Goal: Information Seeking & Learning: Check status

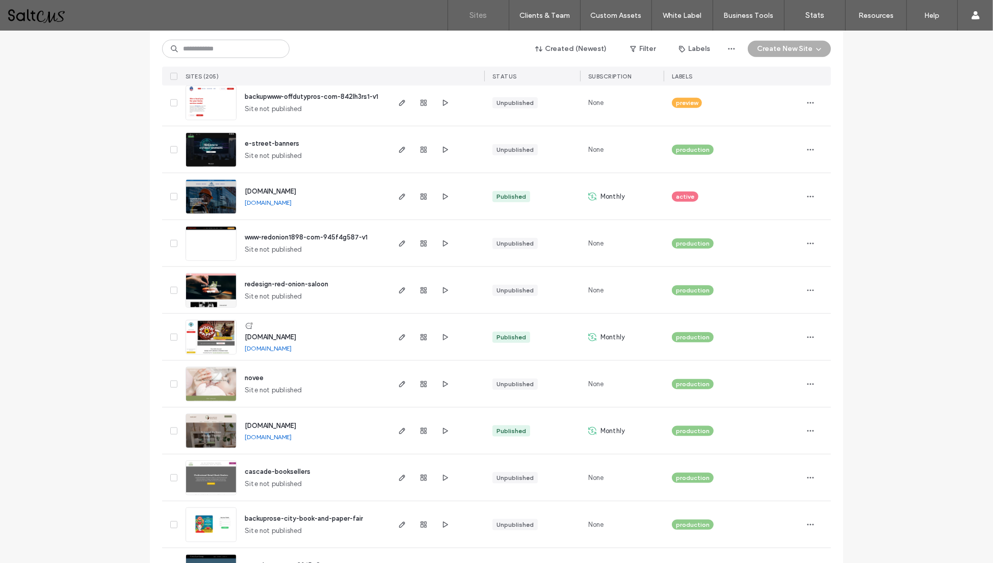
scroll to position [1209, 0]
click at [421, 428] on use "button" at bounding box center [424, 431] width 6 height 6
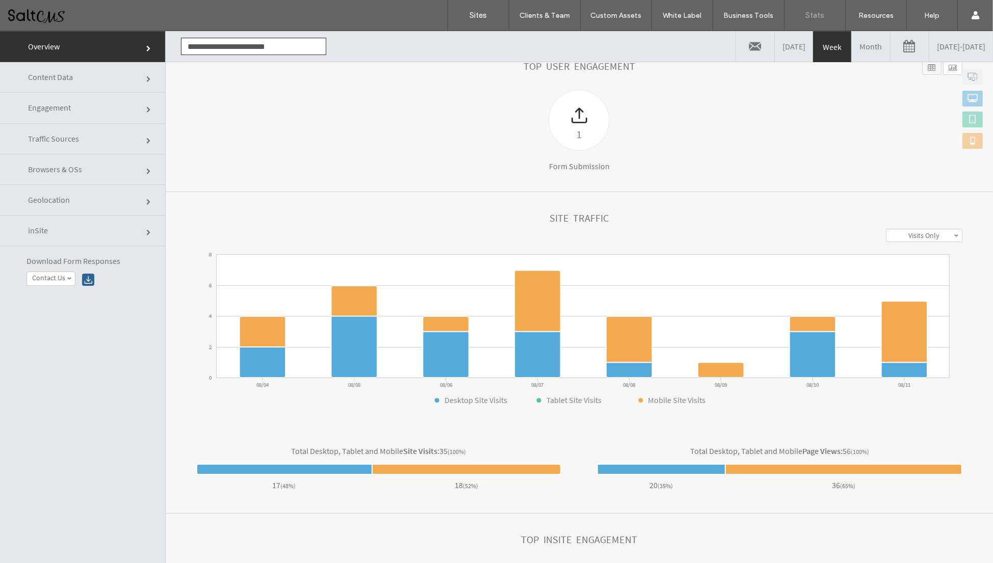
scroll to position [137, 0]
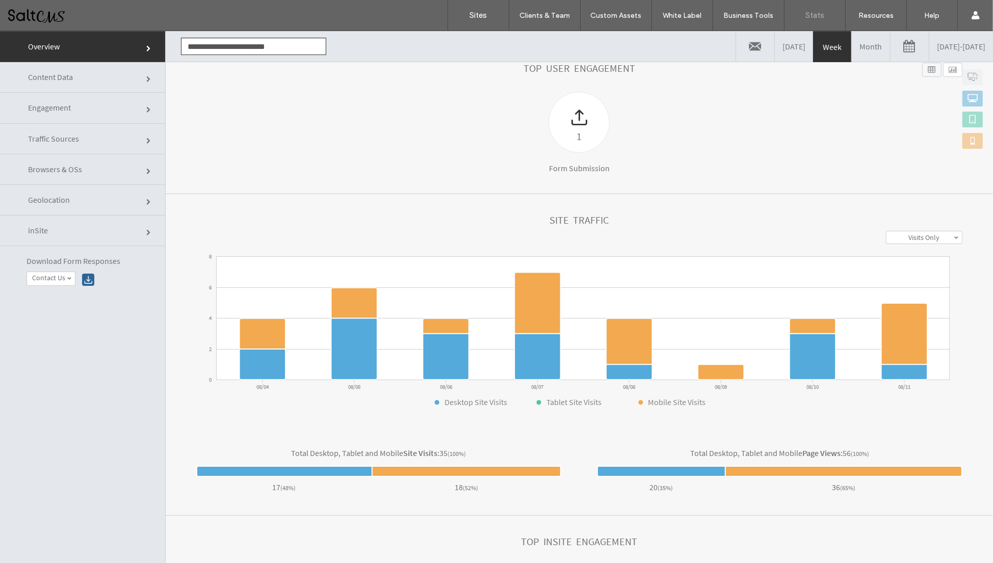
click link "Engagement"
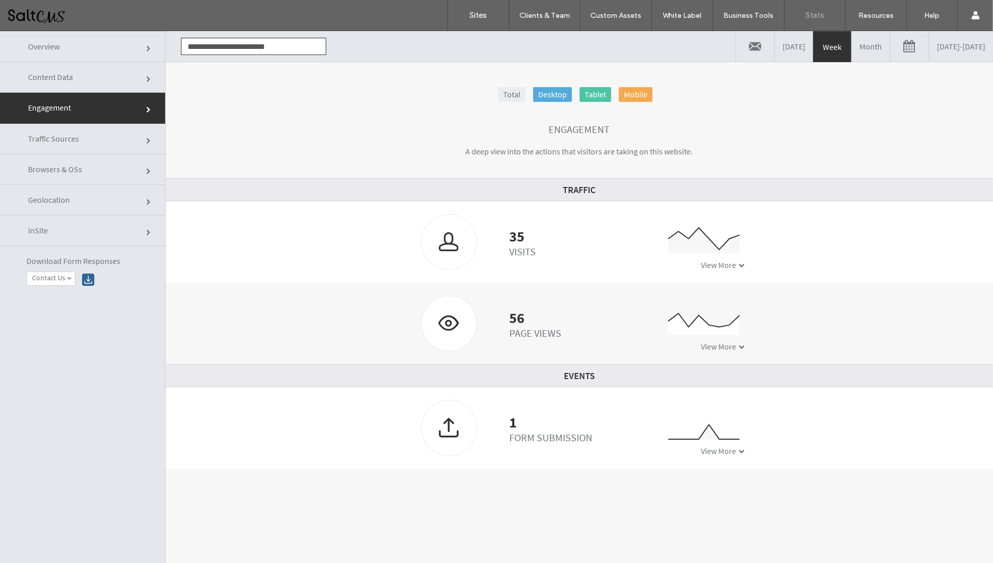
click at [852, 50] on link "Month" at bounding box center [871, 46] width 38 height 31
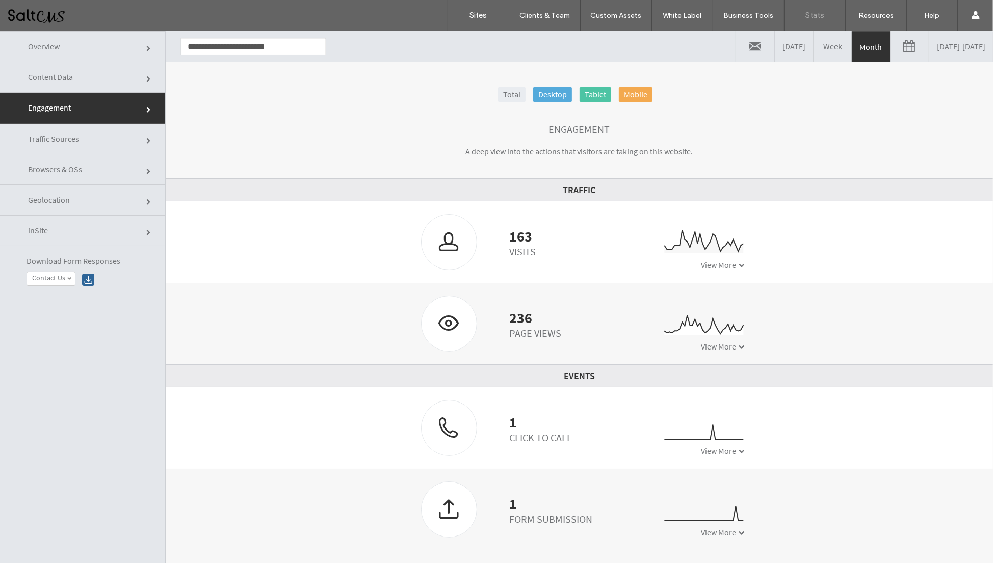
click at [814, 53] on link "Week" at bounding box center [833, 46] width 38 height 31
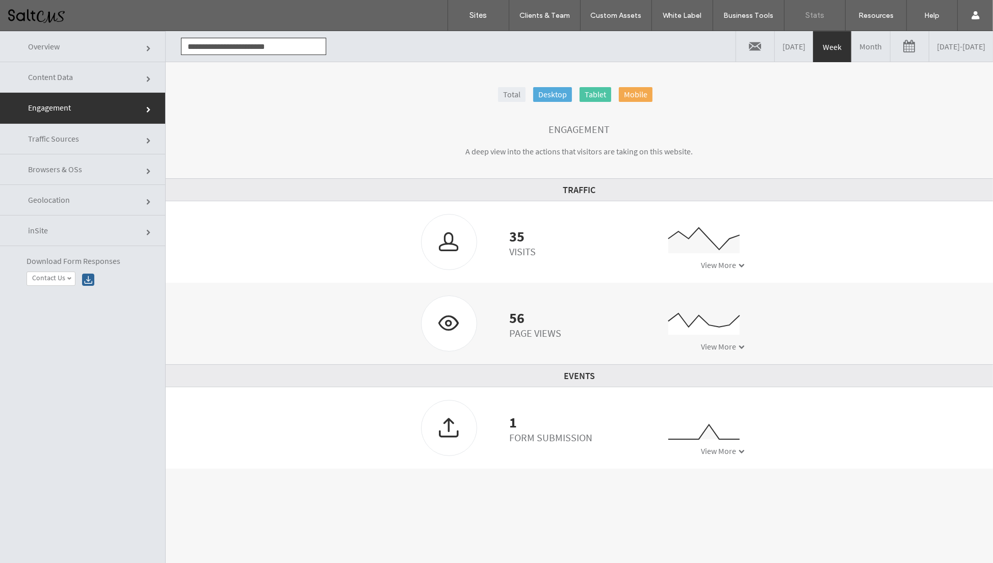
click at [852, 46] on link "Month" at bounding box center [871, 46] width 38 height 31
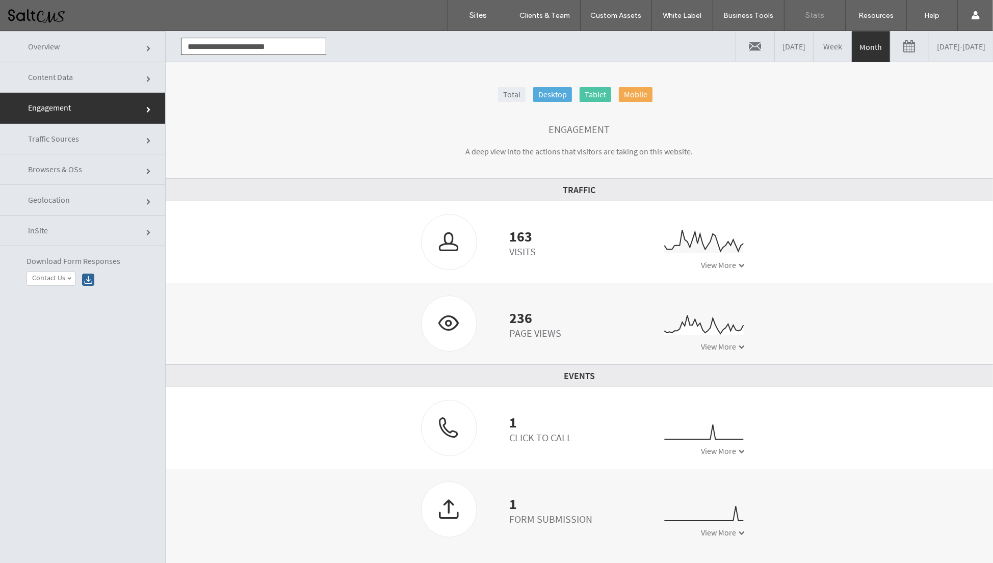
click at [929, 52] on link "07/11/2025 - 08/11/2025" at bounding box center [961, 46] width 64 height 31
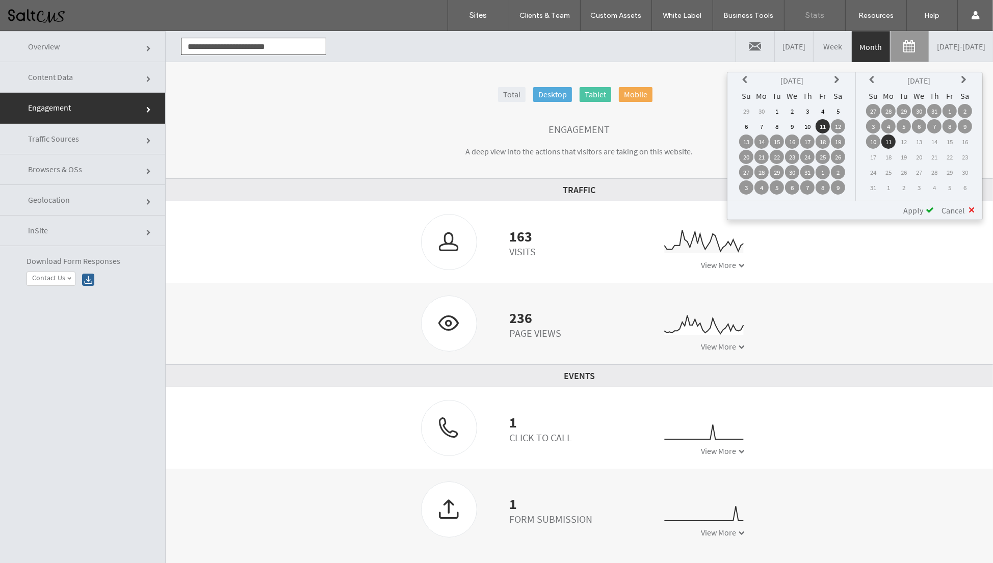
click at [949, 106] on td "1" at bounding box center [949, 111] width 14 height 14
click at [889, 140] on td "11" at bounding box center [888, 142] width 14 height 14
click at [951, 105] on td "1" at bounding box center [949, 111] width 14 height 14
click at [949, 108] on td "1" at bounding box center [949, 111] width 14 height 14
click at [833, 77] on th at bounding box center [838, 80] width 14 height 14
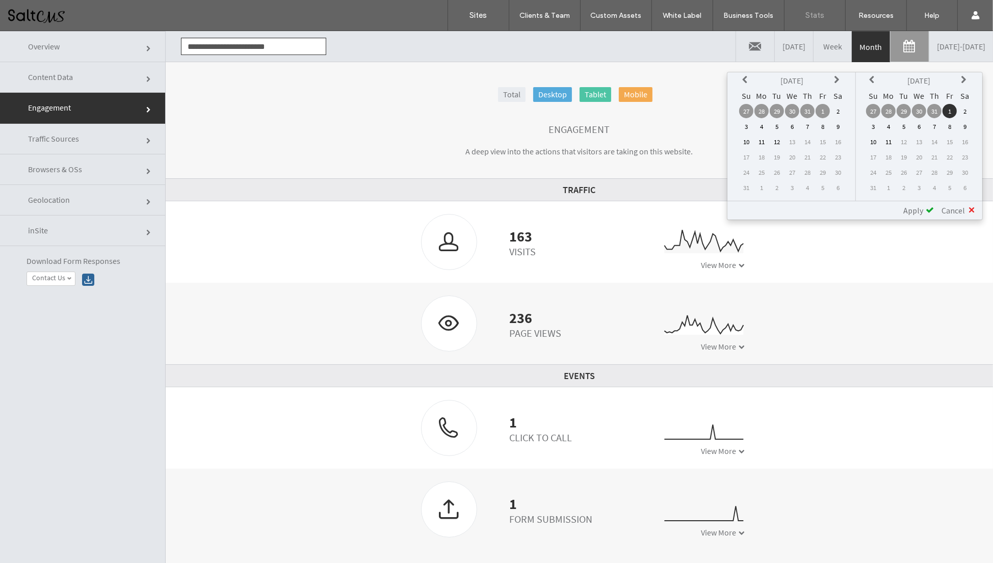
click at [823, 108] on td "1" at bounding box center [823, 111] width 14 height 14
click at [889, 138] on td "11" at bounding box center [888, 142] width 14 height 14
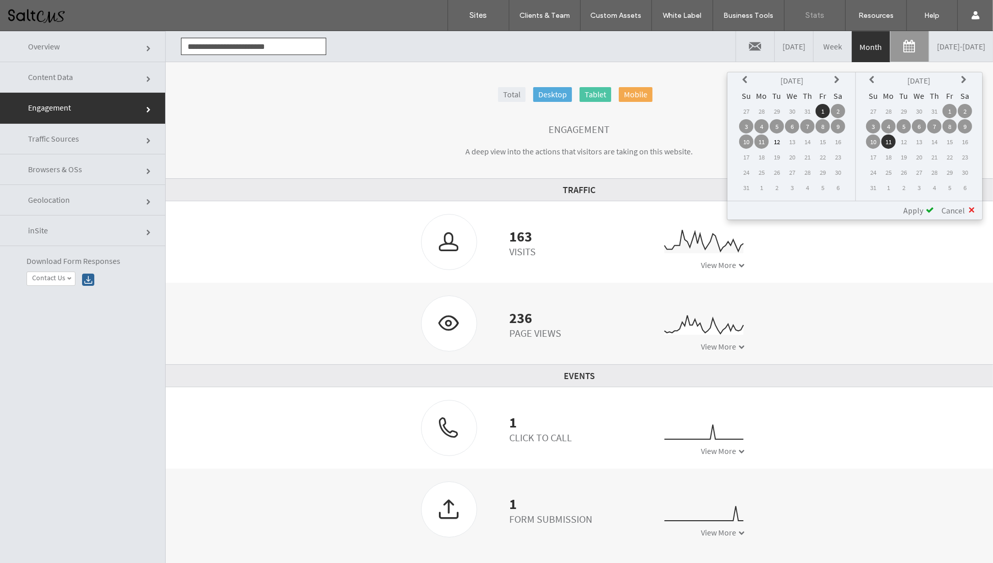
click at [915, 209] on span "Apply" at bounding box center [913, 210] width 20 height 10
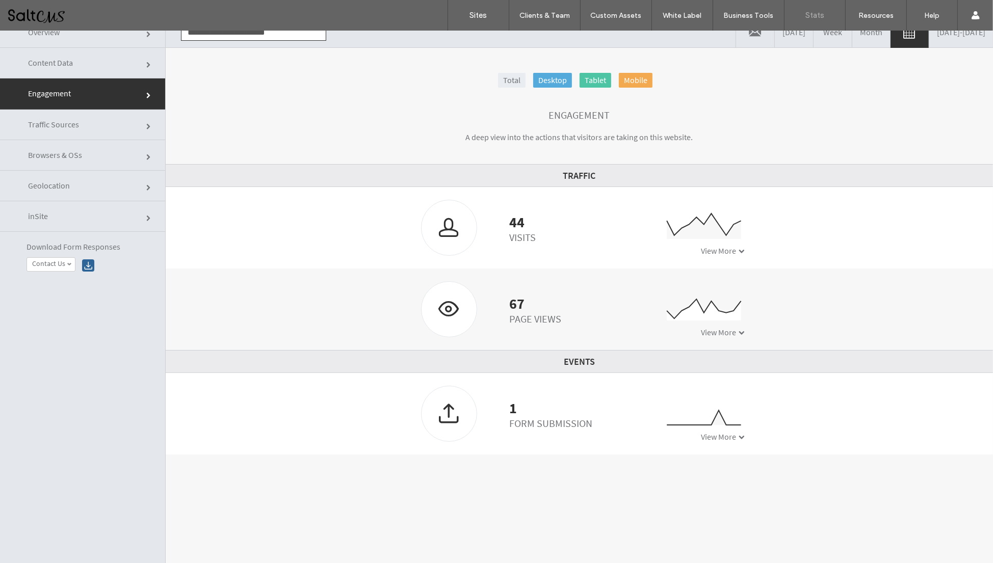
scroll to position [15, 0]
click at [718, 433] on span "View More" at bounding box center [718, 436] width 35 height 10
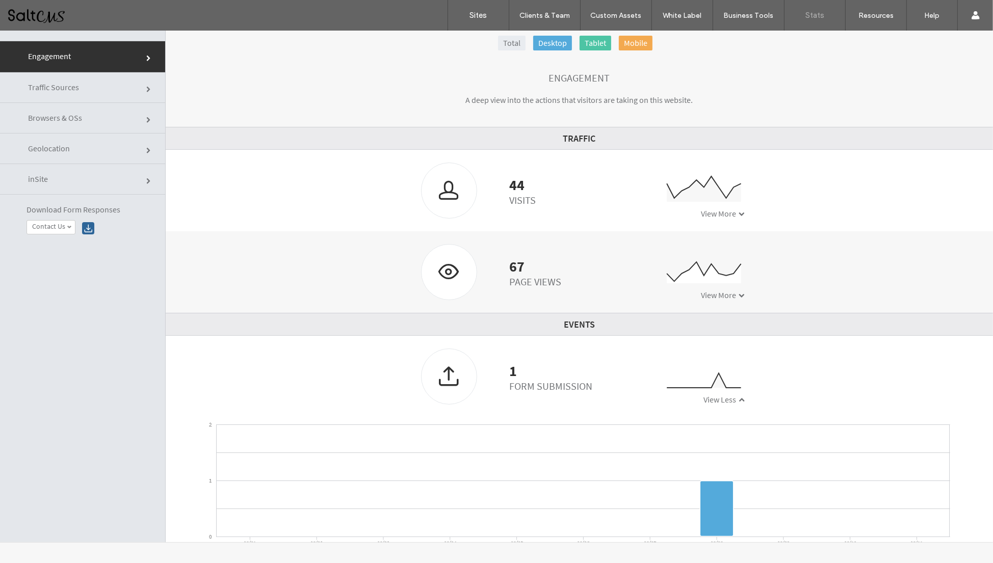
scroll to position [0, 0]
click link "Browsers & OSs"
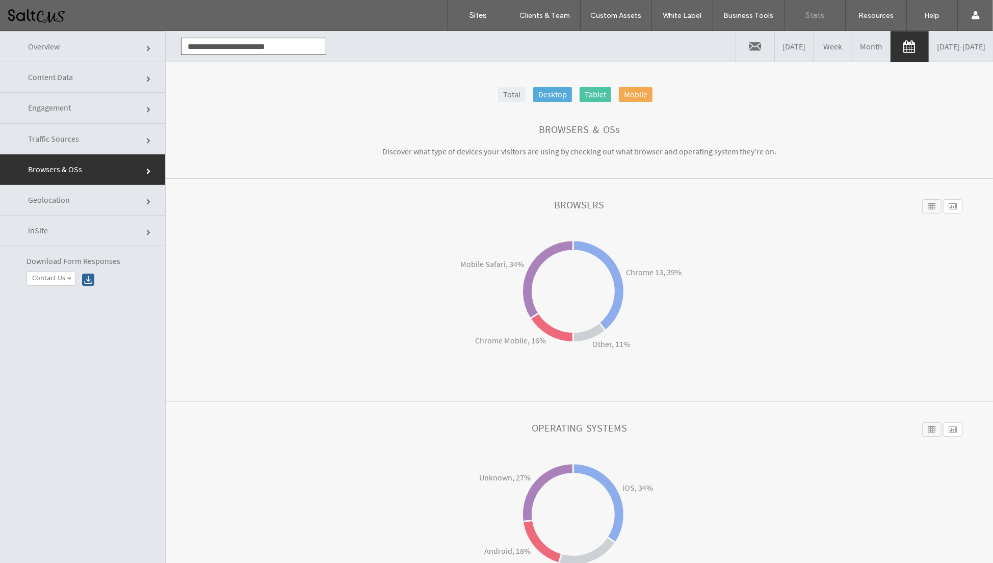
click link "Content Data"
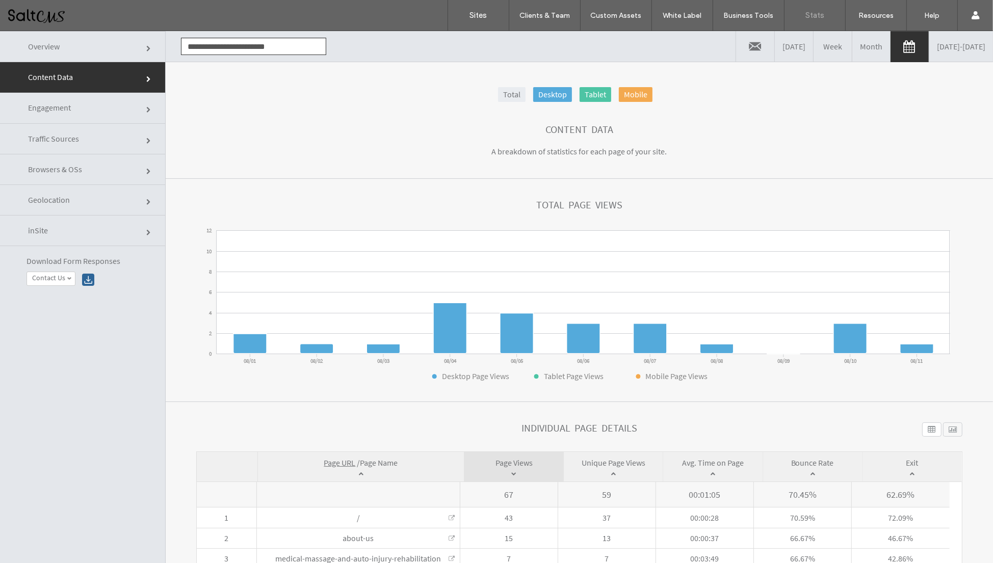
click link "Traffic Sources"
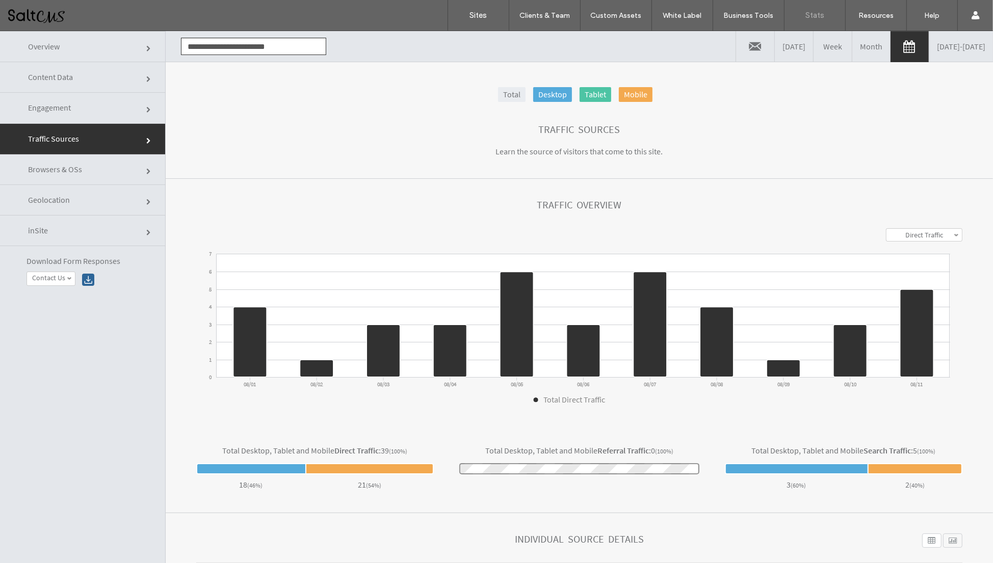
click at [852, 39] on link "Month" at bounding box center [871, 46] width 38 height 31
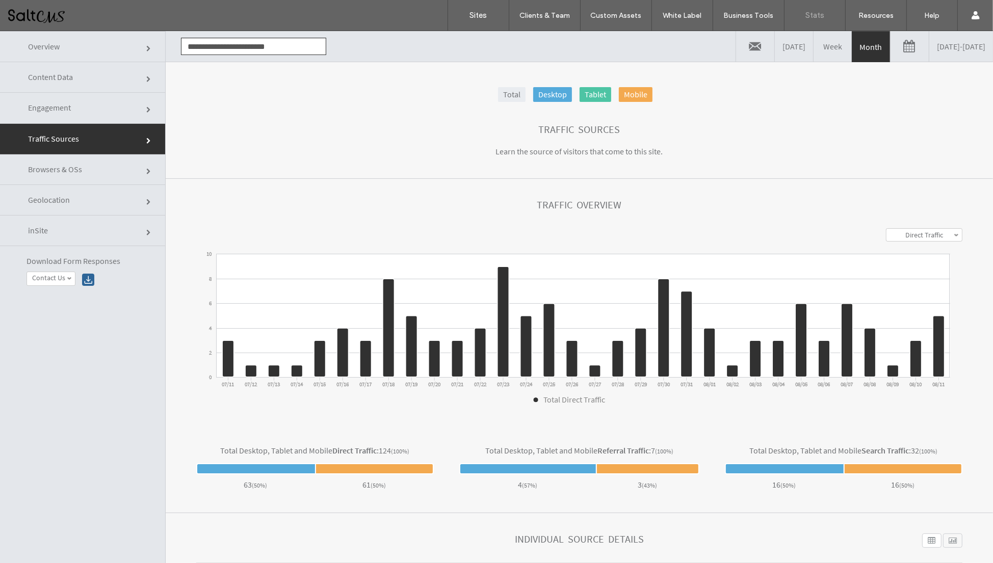
click at [929, 50] on link "07/11/2025 - 08/11/2025" at bounding box center [961, 46] width 64 height 31
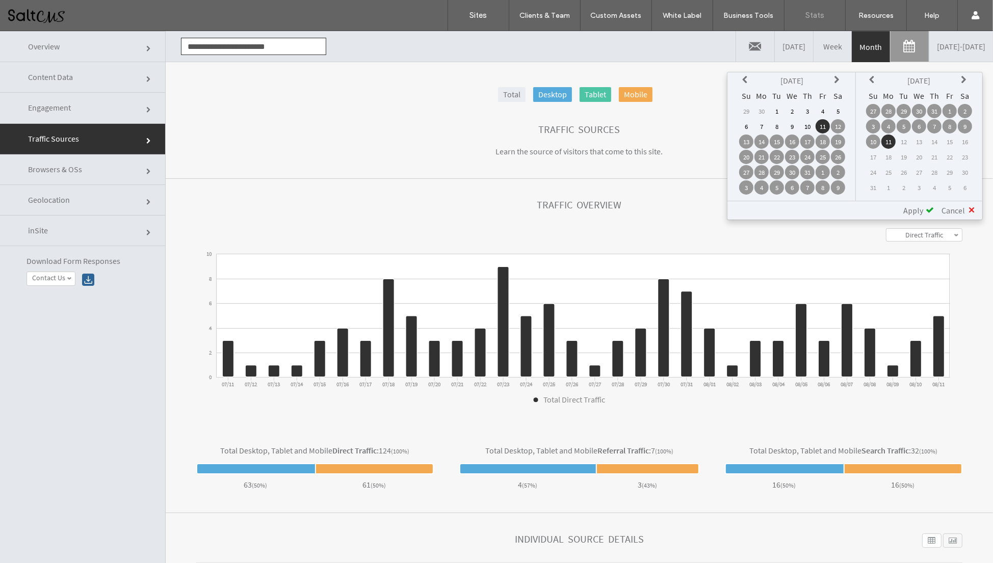
click at [772, 111] on td "1" at bounding box center [777, 111] width 14 height 14
click at [915, 204] on div "**********" at bounding box center [854, 210] width 255 height 19
click at [909, 214] on span "Apply" at bounding box center [913, 210] width 20 height 10
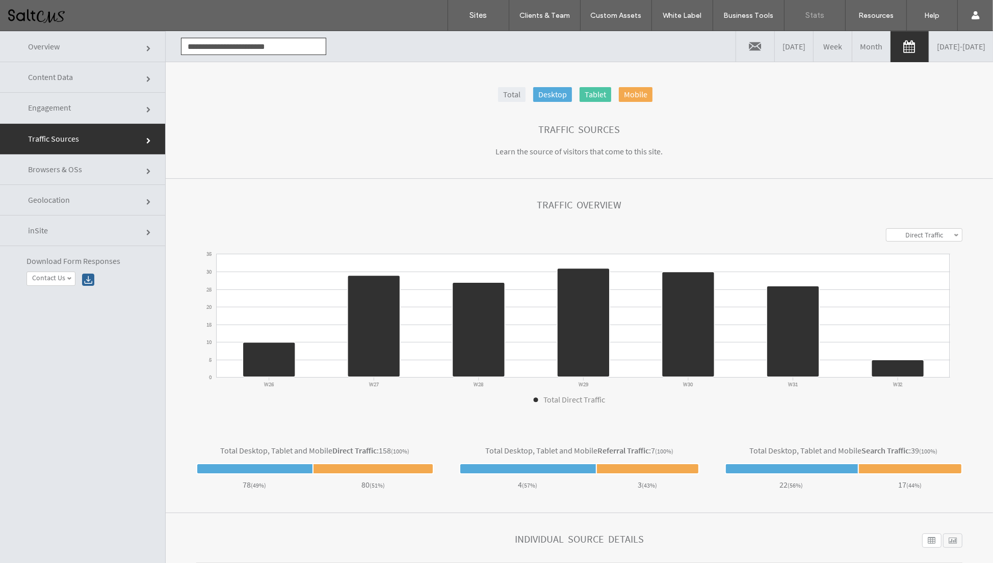
click link "Content Data"
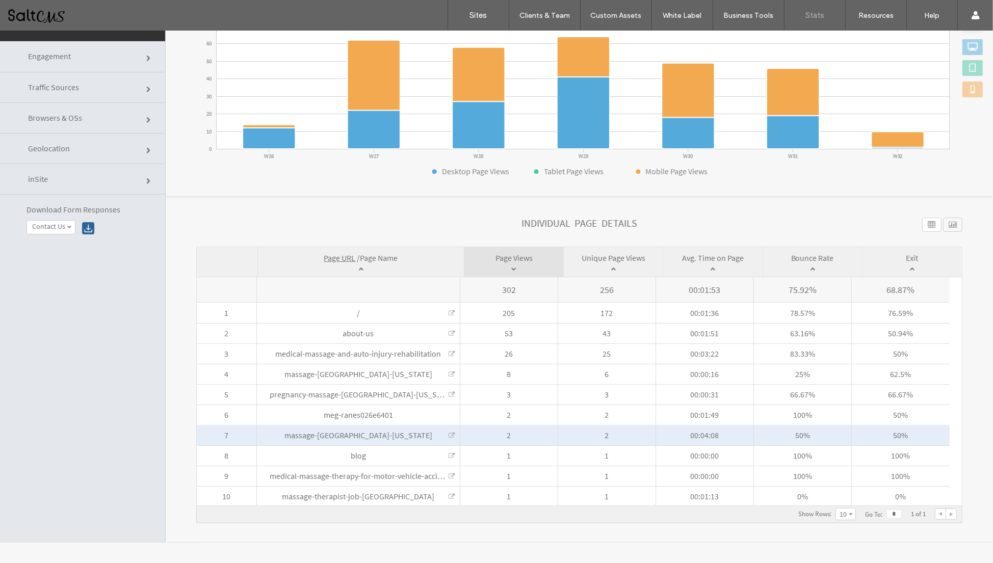
scroll to position [51, 0]
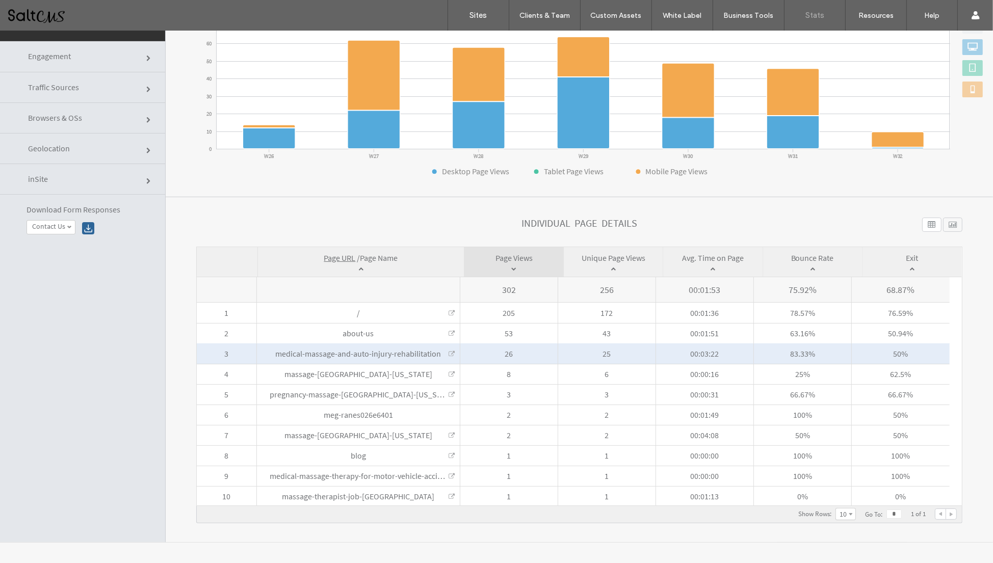
drag, startPoint x: 271, startPoint y: 351, endPoint x: 442, endPoint y: 353, distance: 171.3
click at [442, 353] on span "medical-massage-and-auto-injury-rehabilitation Medical-massage-and-auto-injury-…" at bounding box center [358, 354] width 203 height 20
click link
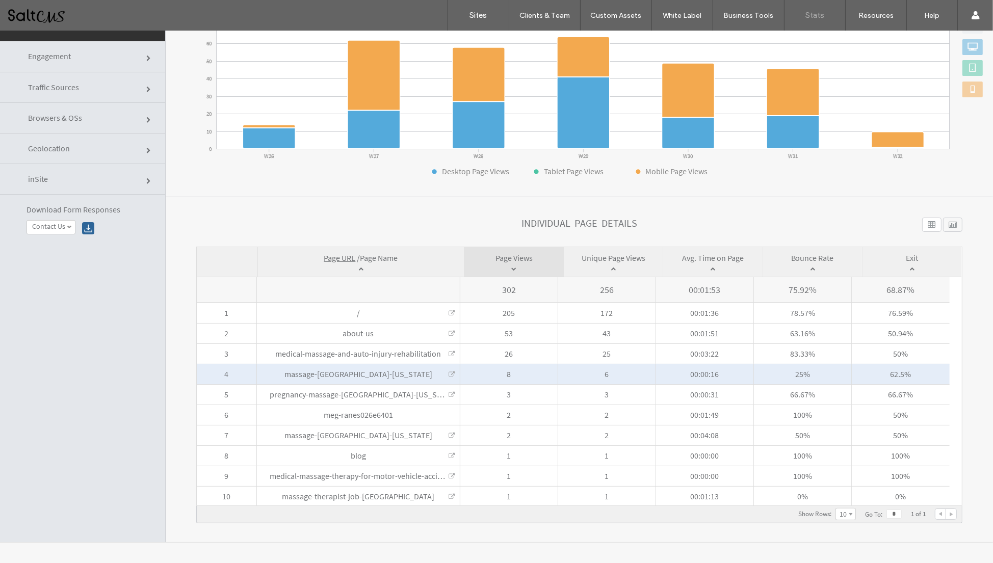
click link
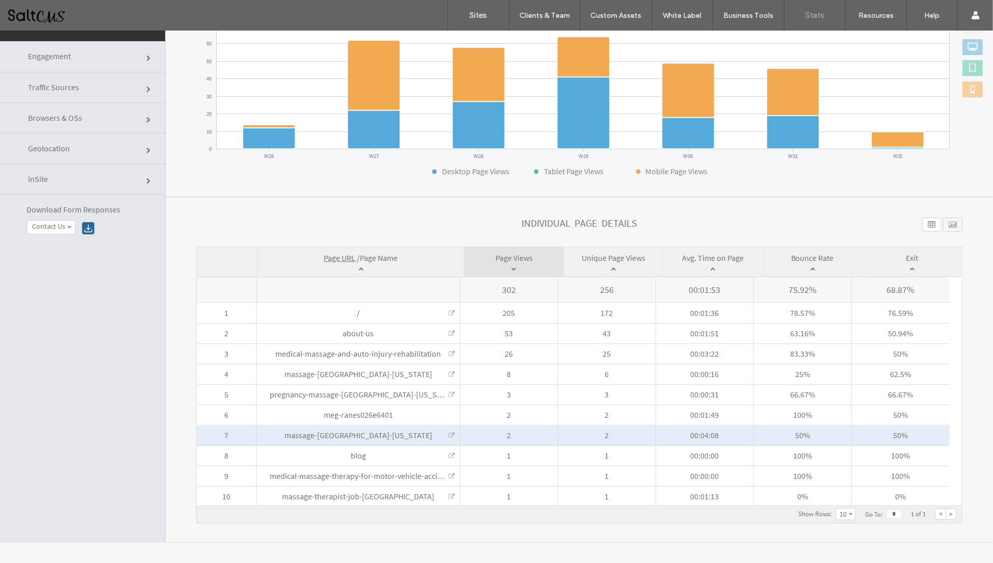
click link
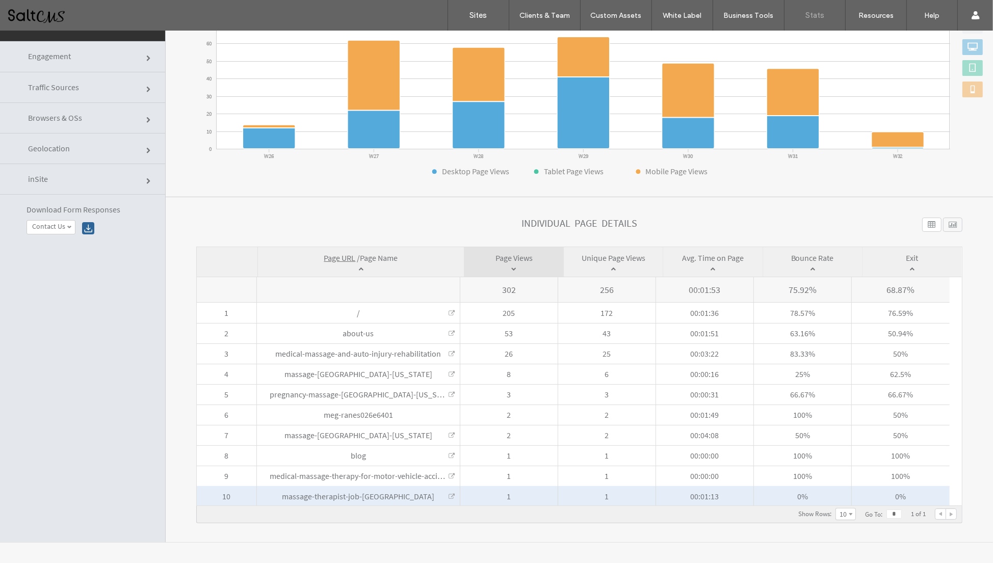
click link
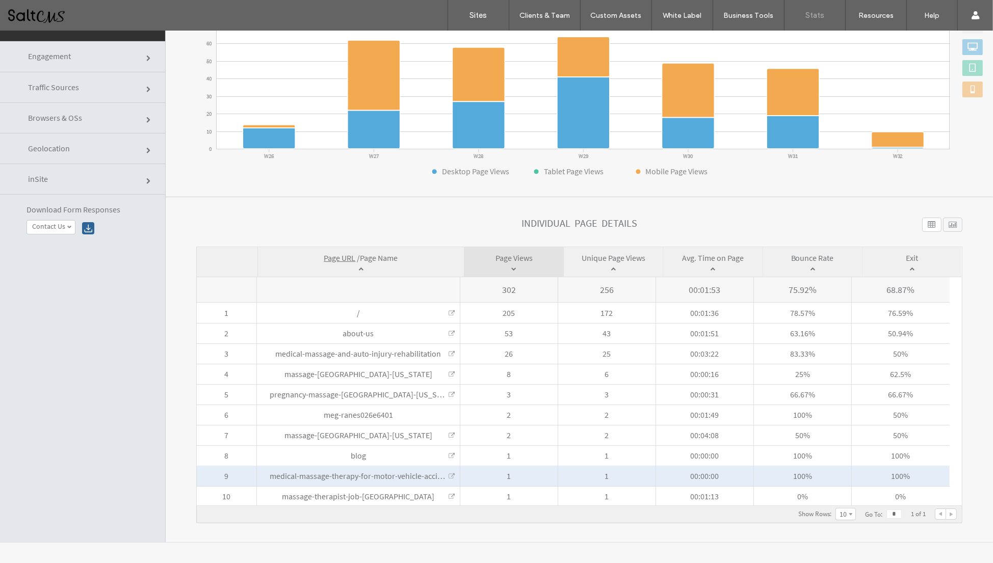
click link
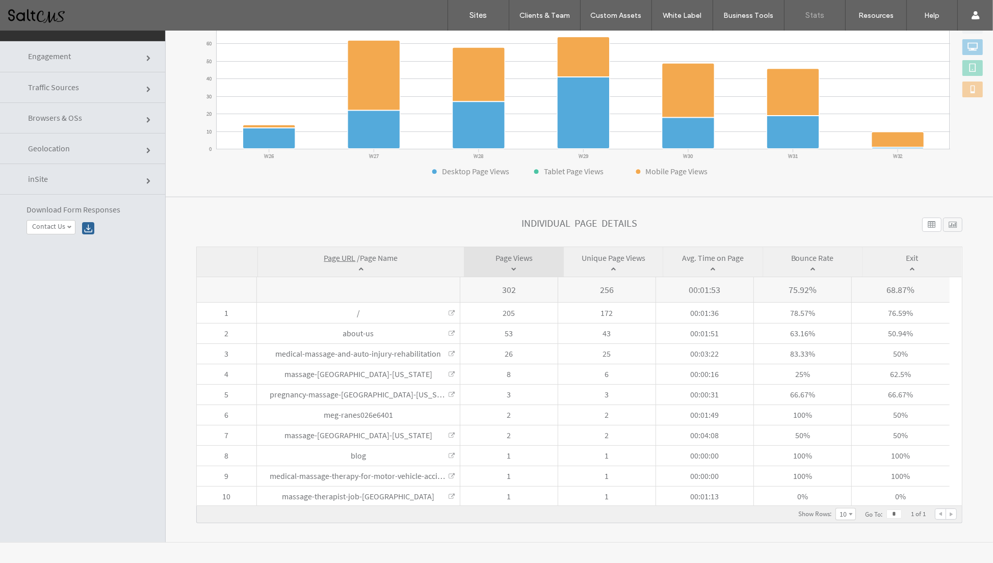
click at [849, 515] on span at bounding box center [851, 515] width 4 height 5
click at [841, 498] on label "20" at bounding box center [844, 499] width 7 height 9
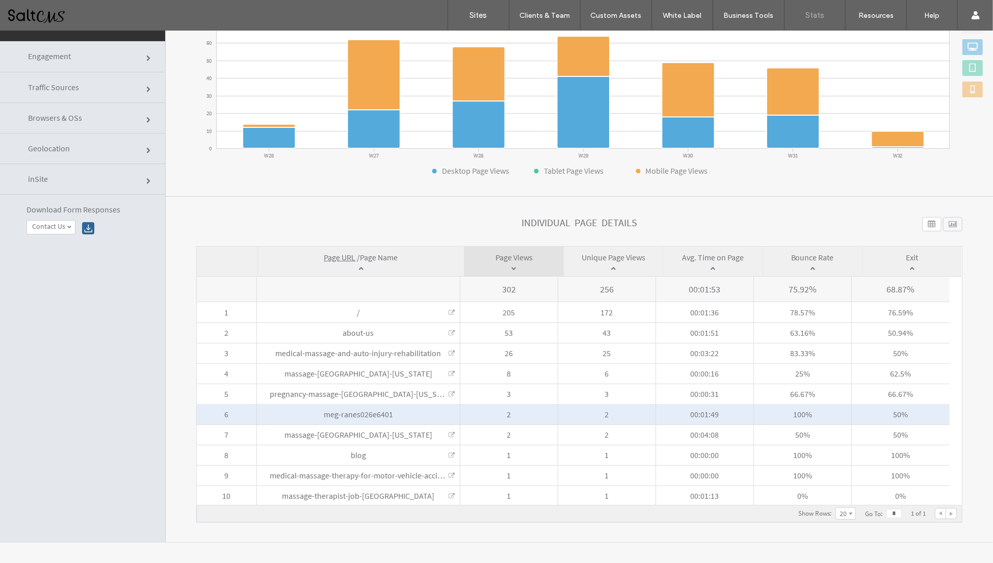
scroll to position [153, 0]
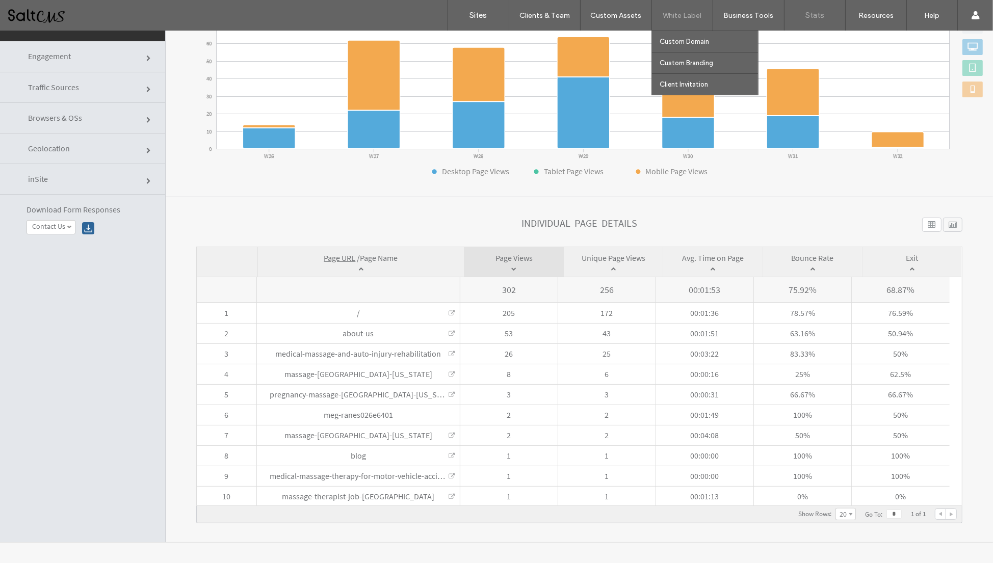
click at [684, 1] on div "White Label" at bounding box center [682, 15] width 61 height 31
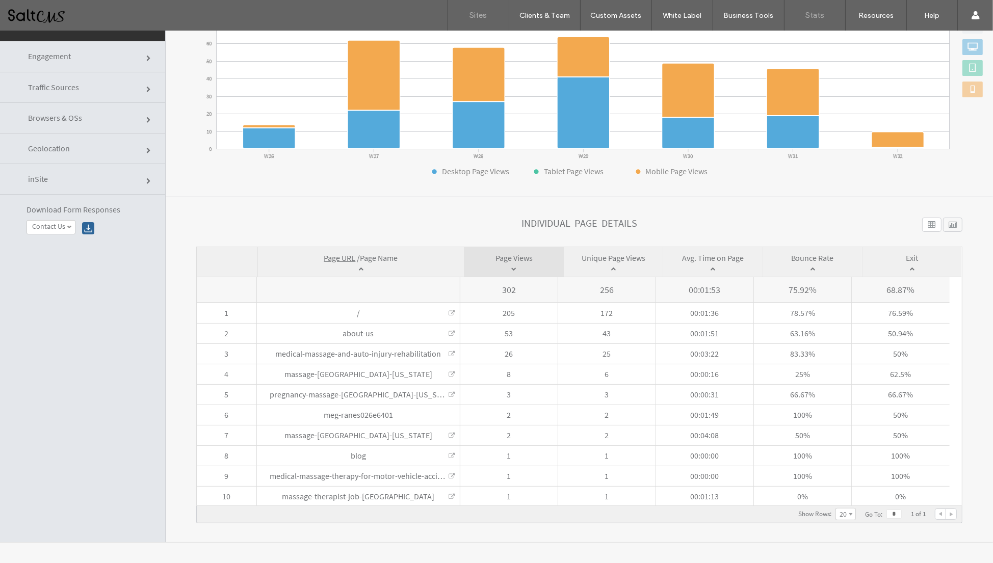
click at [481, 16] on label "Sites" at bounding box center [478, 15] width 17 height 9
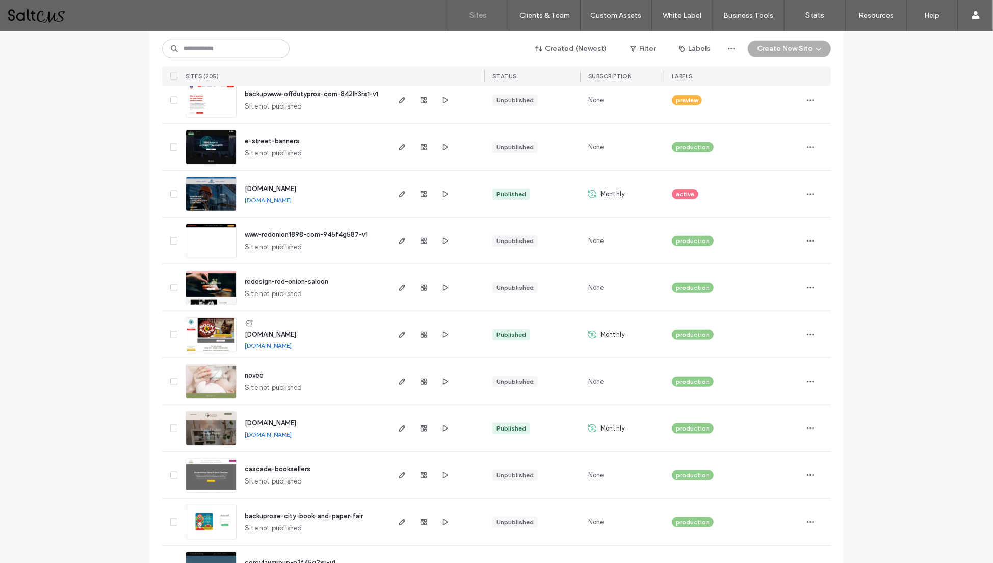
scroll to position [1212, 0]
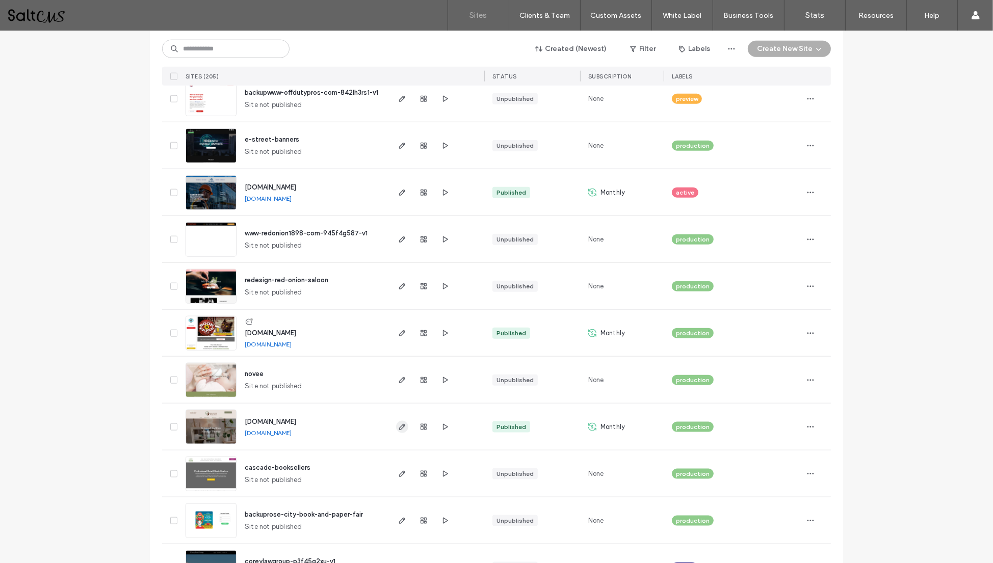
click at [400, 428] on icon "button" at bounding box center [402, 427] width 8 height 8
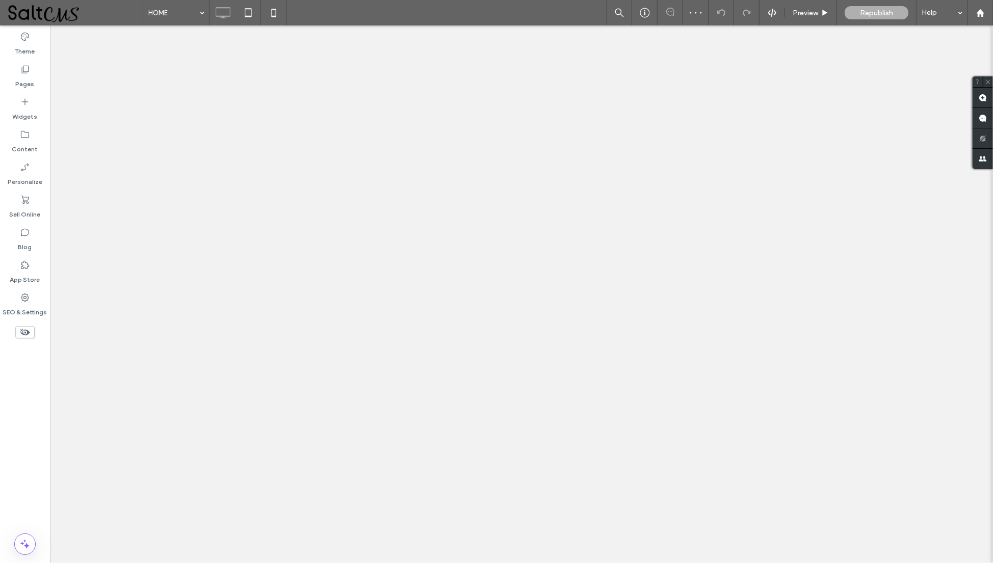
click at [16, 78] on label "Pages" at bounding box center [25, 81] width 19 height 14
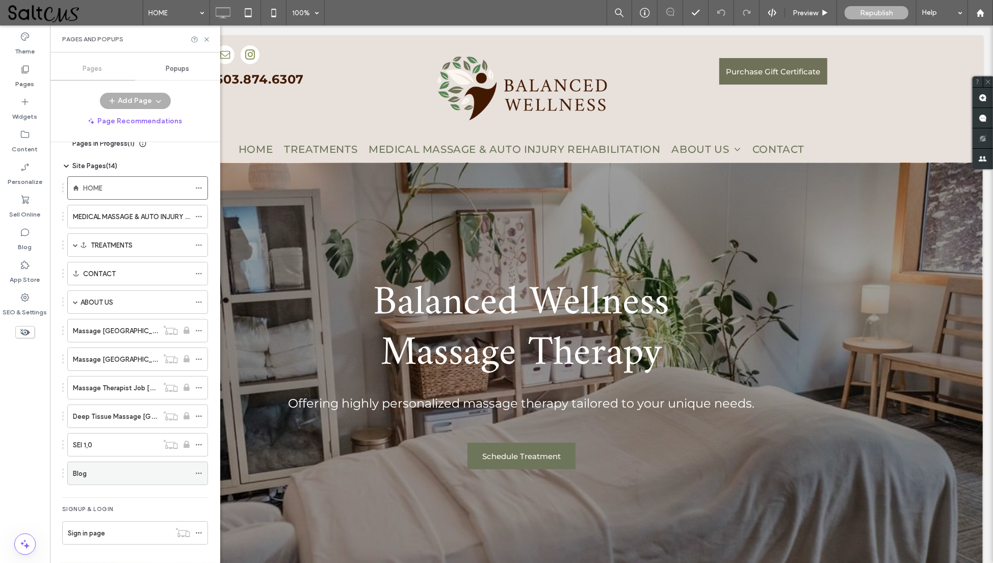
scroll to position [17, 0]
click at [124, 471] on div "Blog" at bounding box center [131, 473] width 117 height 11
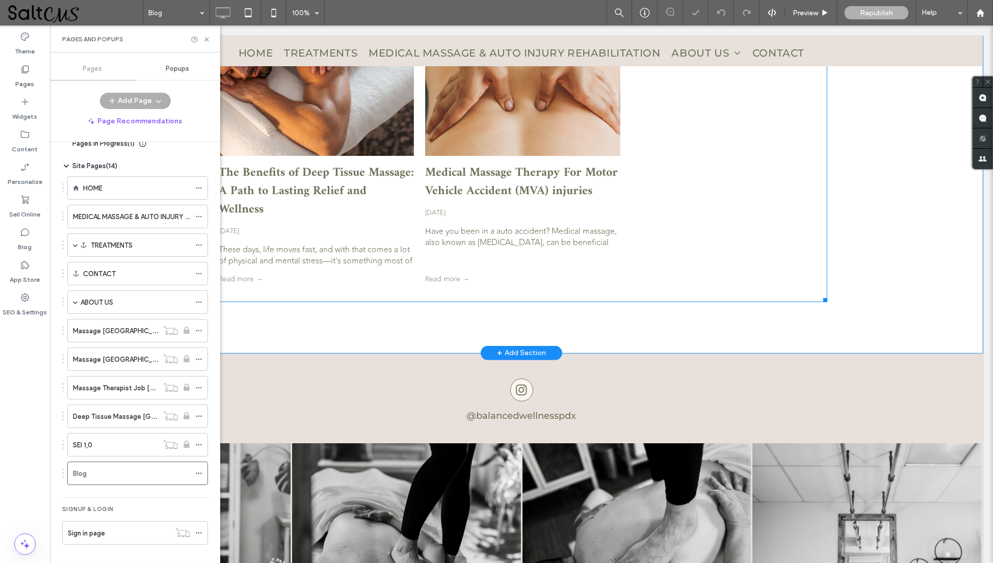
scroll to position [382, 0]
click at [571, 242] on div "Have you been in a auto accident? Medical massage, also known as therapeutic ma…" at bounding box center [522, 236] width 195 height 22
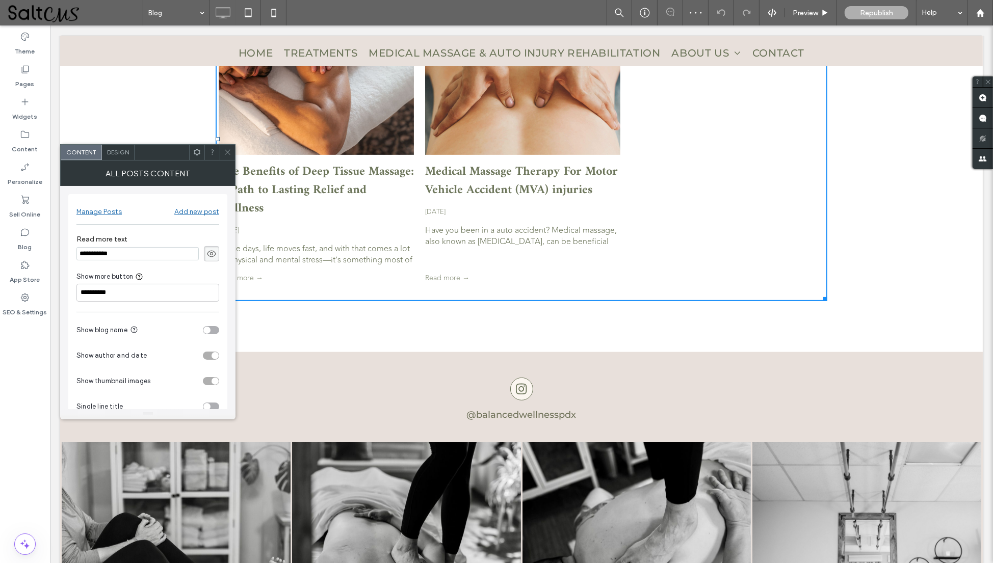
click at [106, 215] on div "Manage Posts" at bounding box center [98, 211] width 45 height 9
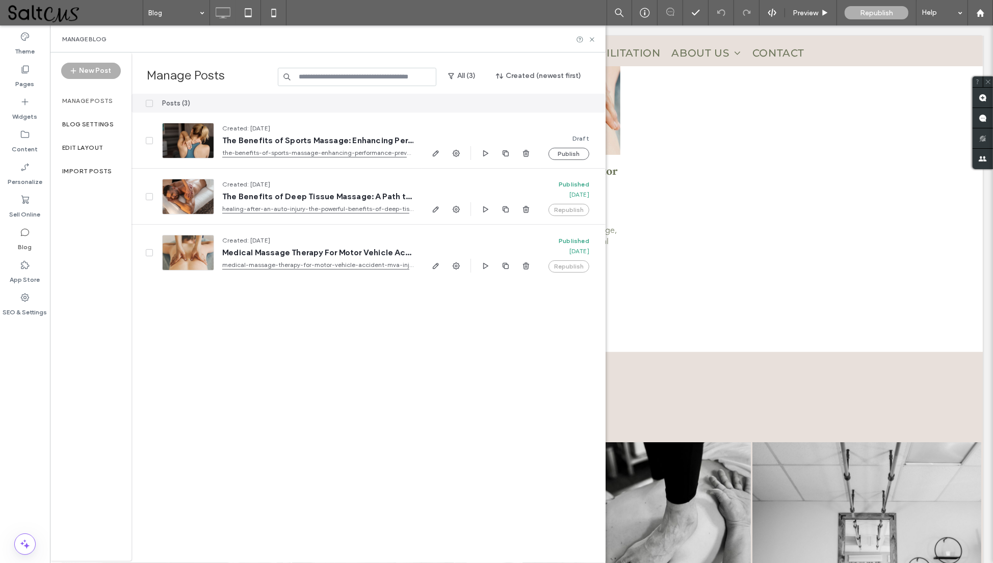
scroll to position [0, 0]
click at [16, 79] on label "Pages" at bounding box center [25, 81] width 19 height 14
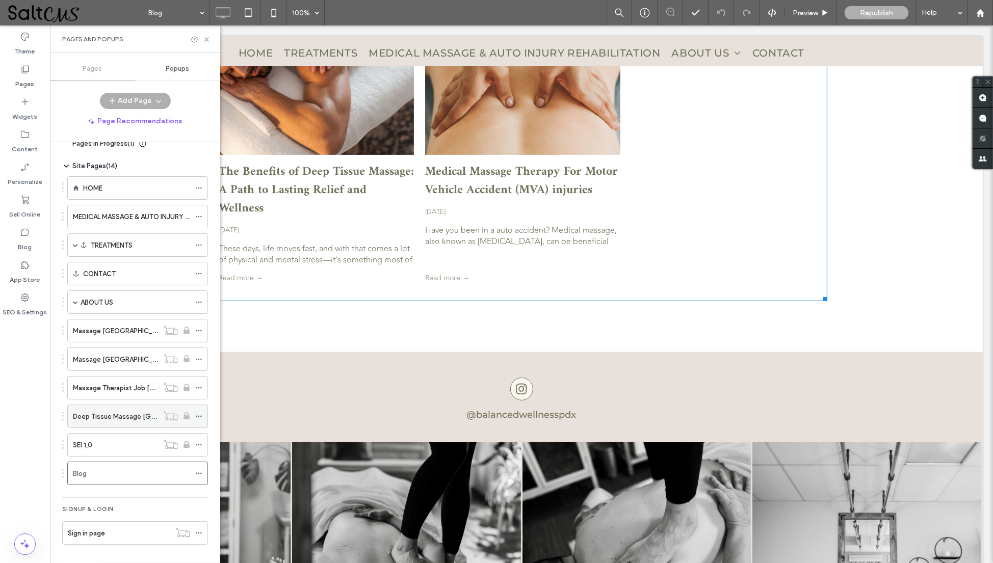
scroll to position [17, 0]
click at [196, 417] on icon at bounding box center [198, 416] width 7 height 7
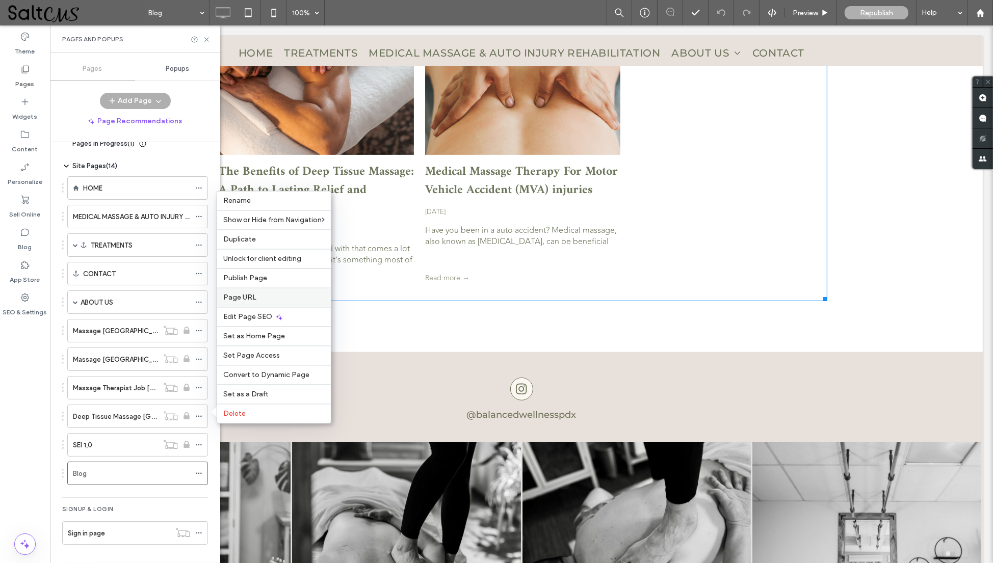
click at [249, 299] on span "Page URL" at bounding box center [239, 298] width 33 height 9
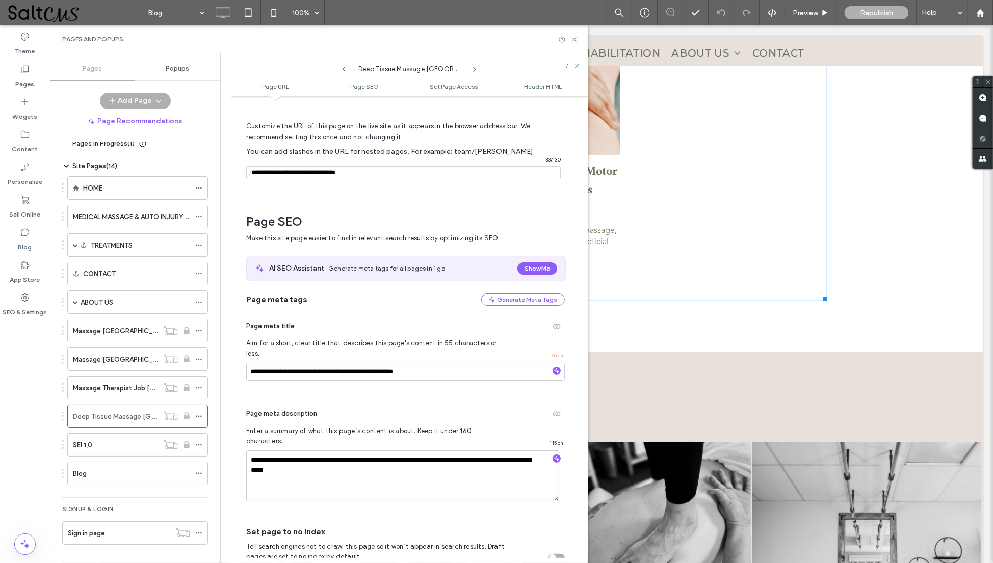
scroll to position [46, 0]
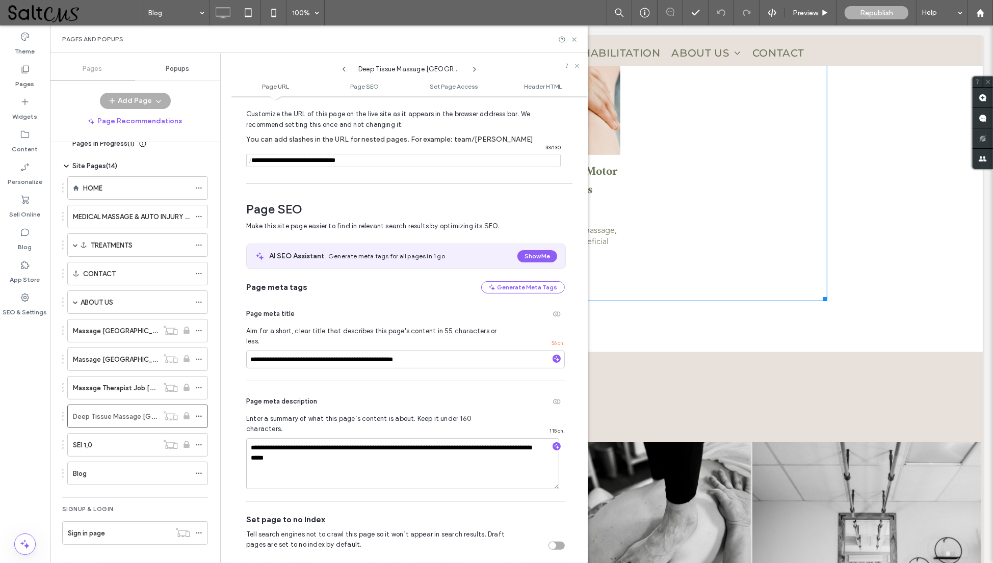
drag, startPoint x: 283, startPoint y: 162, endPoint x: 253, endPoint y: 159, distance: 30.2
click at [253, 159] on div "/ 33 / 130" at bounding box center [403, 160] width 314 height 13
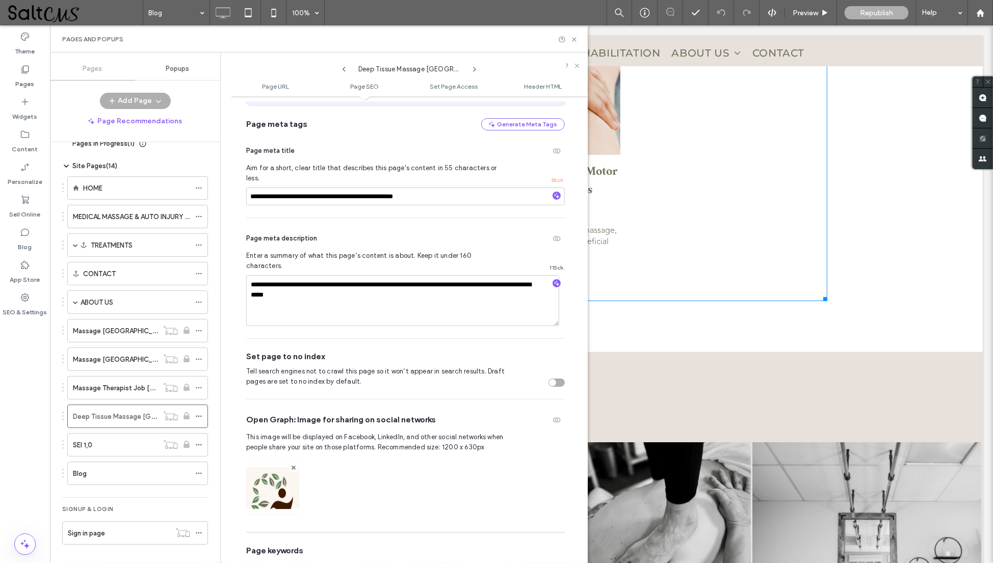
scroll to position [224, 0]
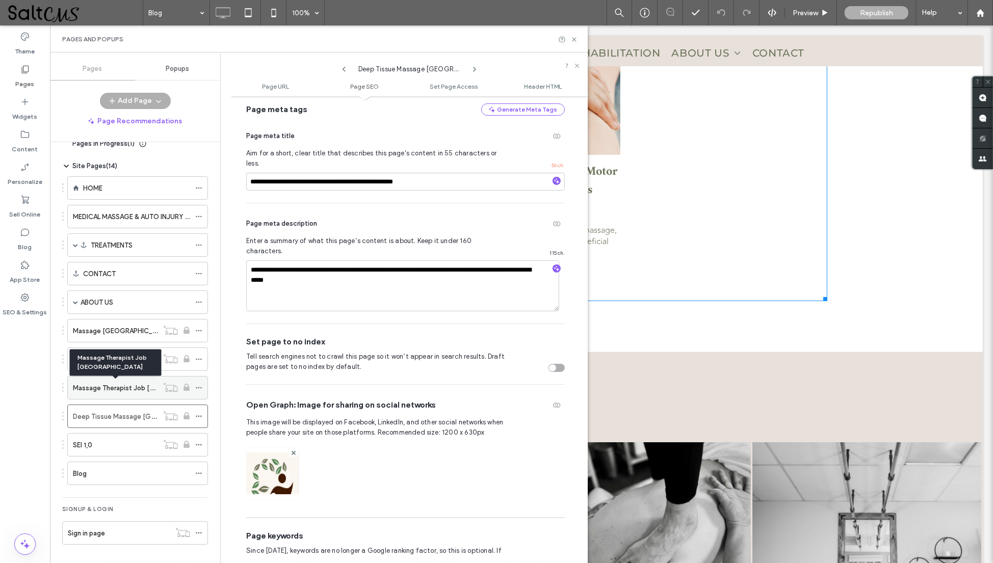
click at [87, 391] on label "Massage Therapist Job Portland" at bounding box center [144, 388] width 142 height 18
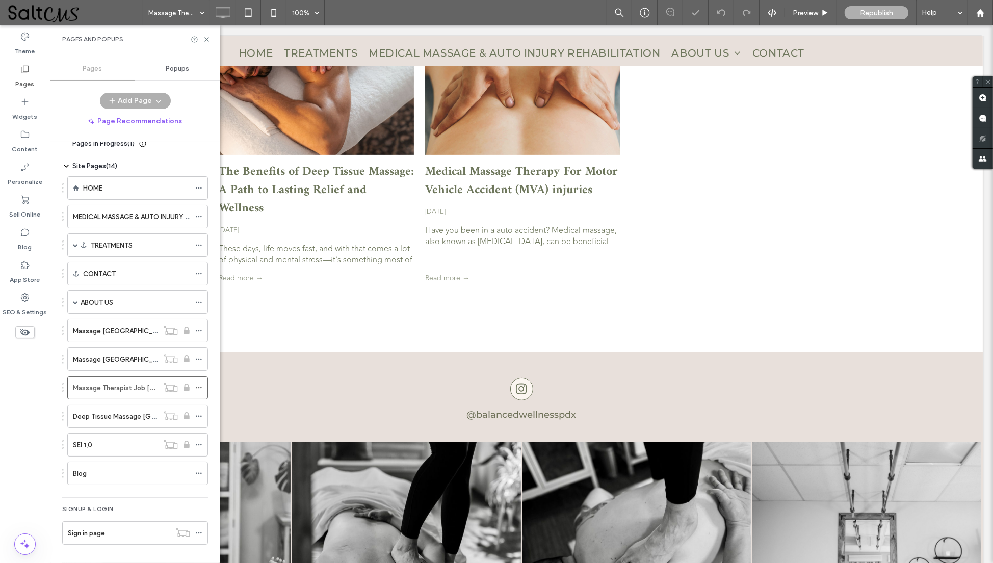
click at [199, 387] on use at bounding box center [199, 388] width 6 height 2
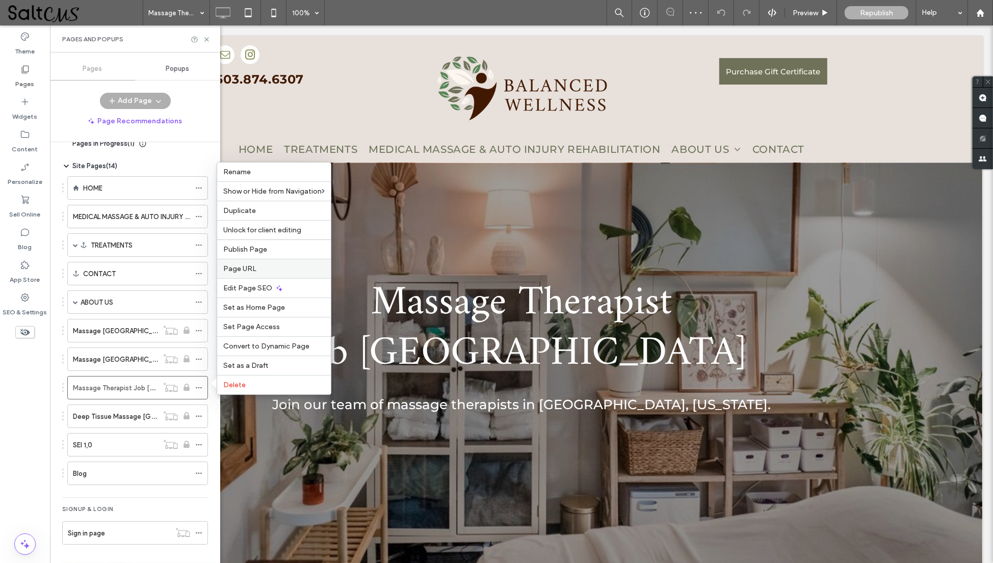
click at [261, 273] on label "Page URL" at bounding box center [273, 269] width 101 height 9
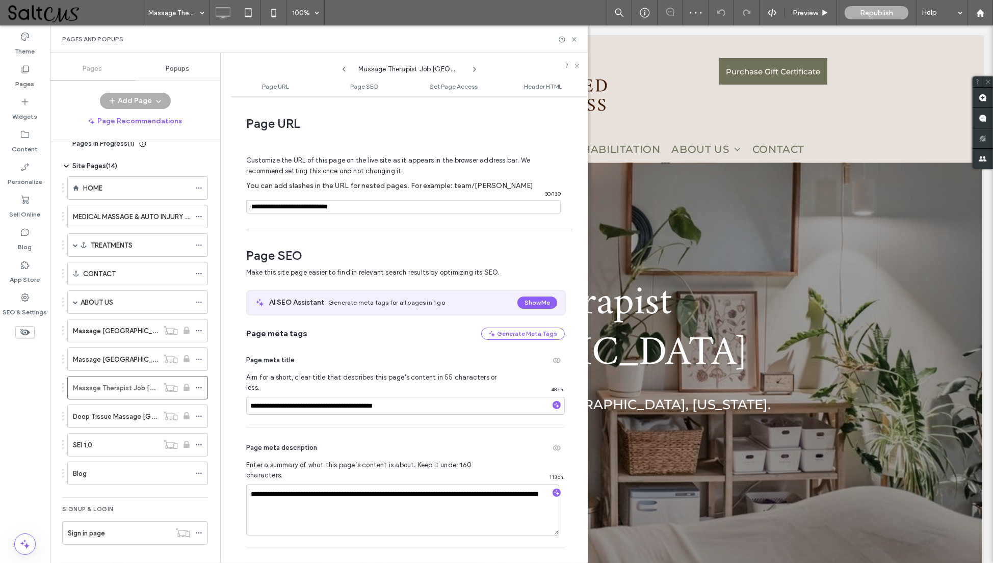
scroll to position [5, 0]
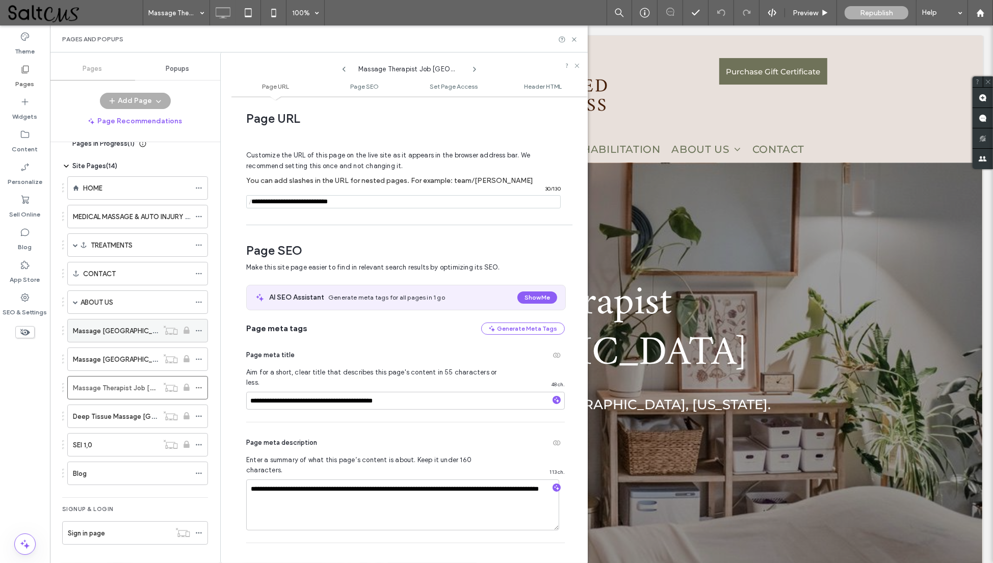
click at [118, 332] on label "Massage Portland Oregon" at bounding box center [141, 331] width 136 height 18
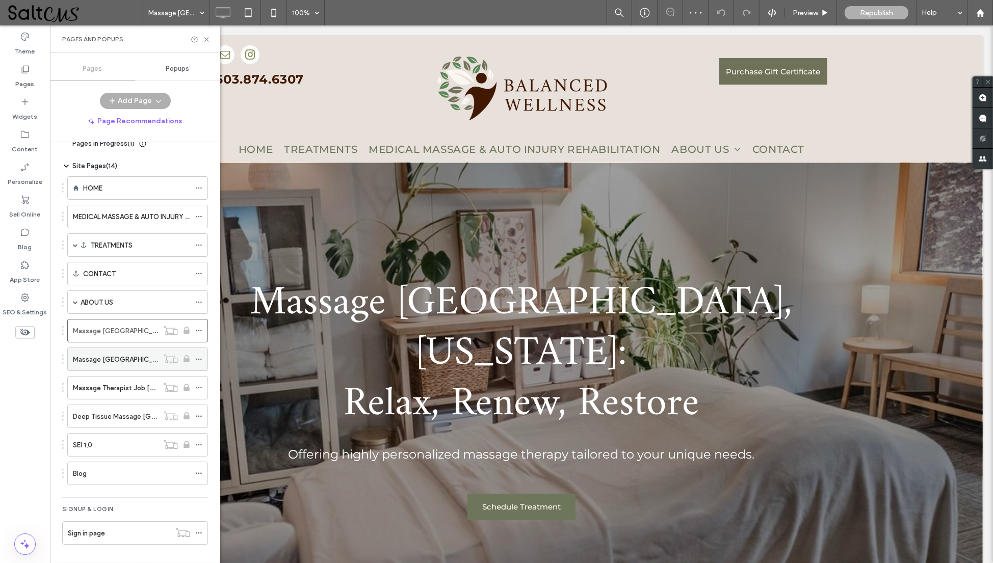
click at [107, 362] on label "Massage Beaverton Oregon" at bounding box center [141, 360] width 136 height 18
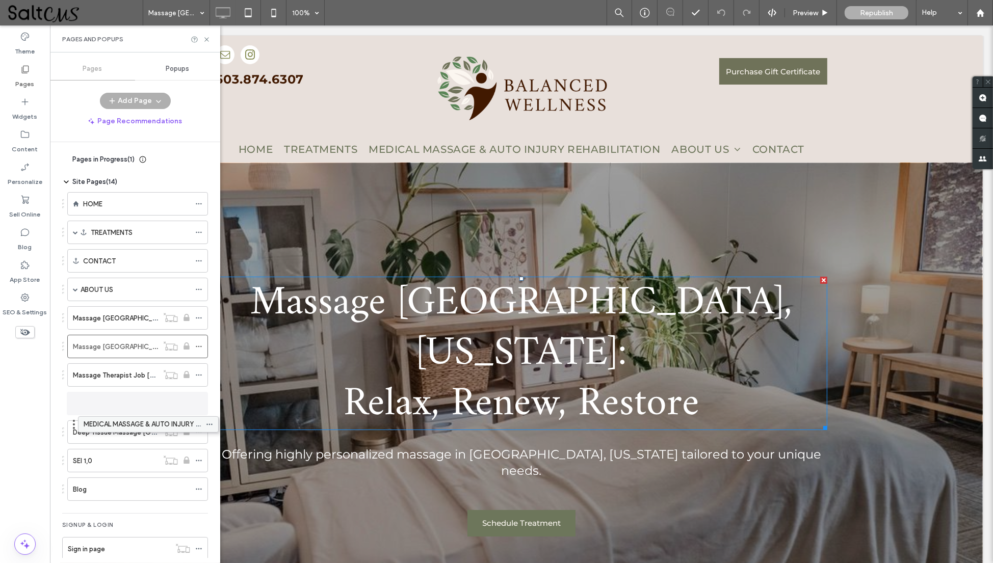
drag, startPoint x: 165, startPoint y: 228, endPoint x: 166, endPoint y: 416, distance: 188.6
click at [197, 403] on icon at bounding box center [198, 403] width 7 height 7
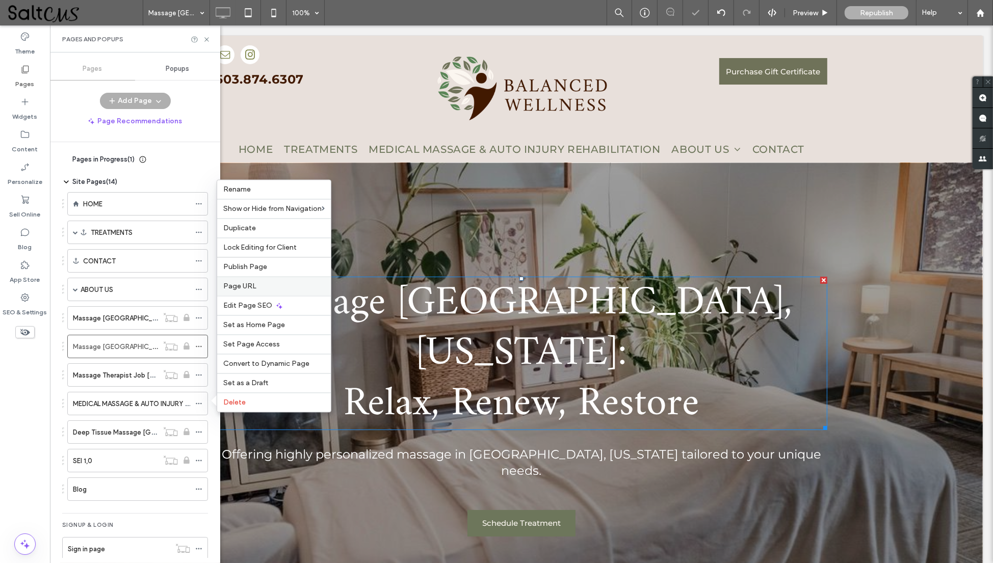
click at [255, 284] on label "Page URL" at bounding box center [273, 286] width 101 height 9
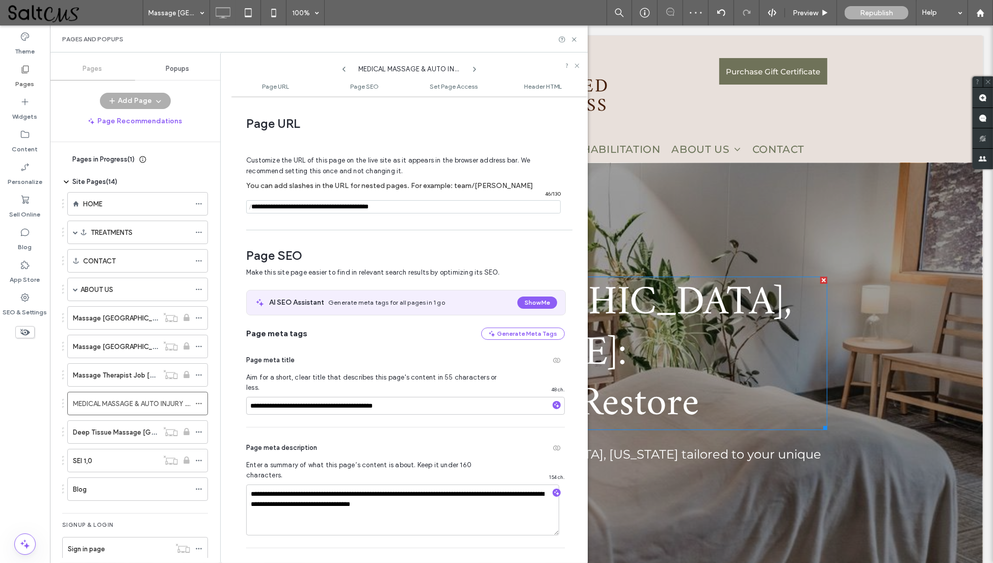
scroll to position [5, 0]
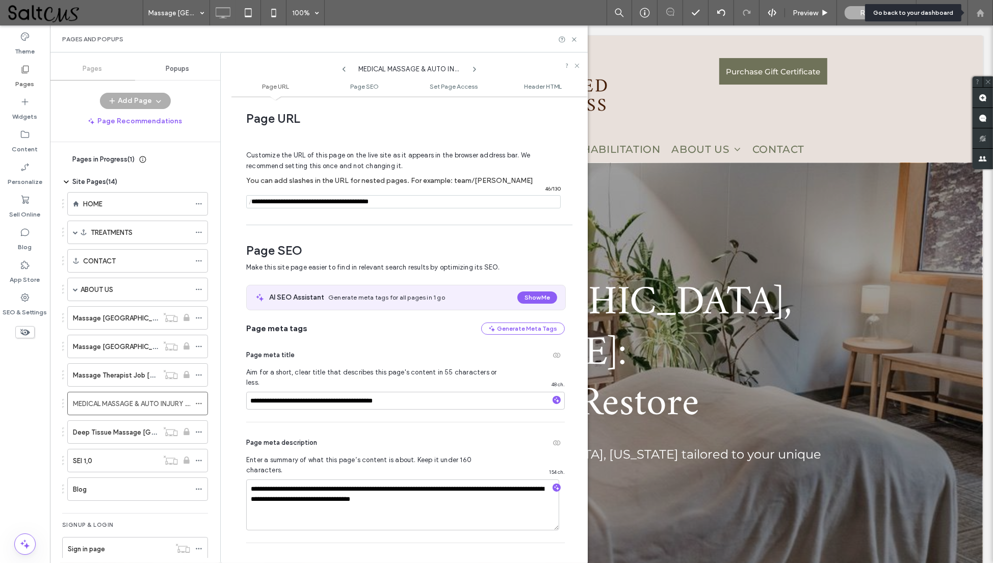
click at [980, 15] on icon at bounding box center [980, 13] width 9 height 9
